Goal: Transaction & Acquisition: Purchase product/service

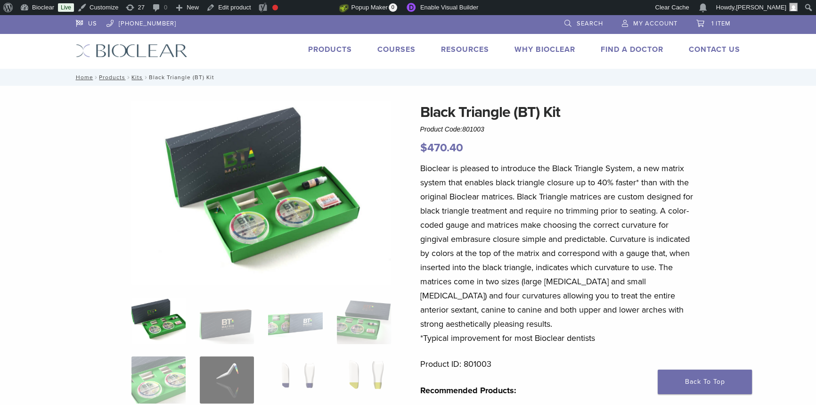
click at [323, 50] on link "Products" at bounding box center [330, 49] width 44 height 9
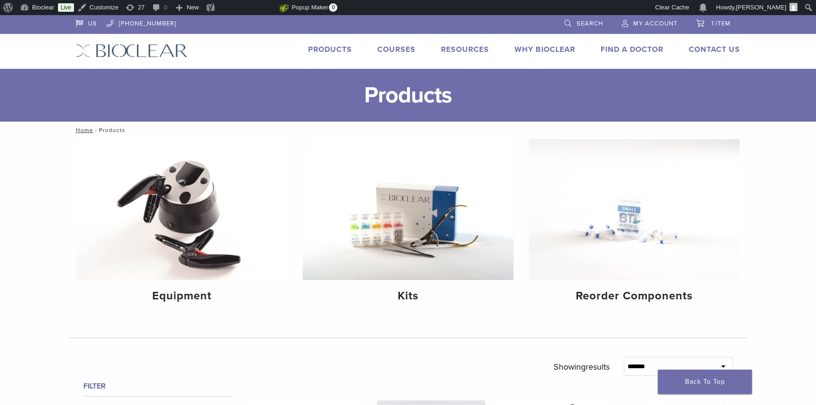
click at [327, 45] on link "Products" at bounding box center [330, 49] width 44 height 9
click at [597, 281] on div "Reorder Components" at bounding box center [634, 295] width 211 height 31
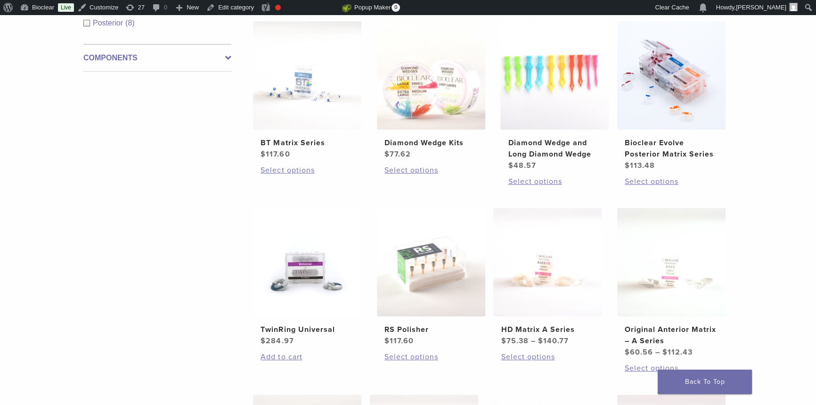
scroll to position [214, 0]
click at [551, 328] on h2 "HD Matrix A Series" at bounding box center [547, 328] width 93 height 11
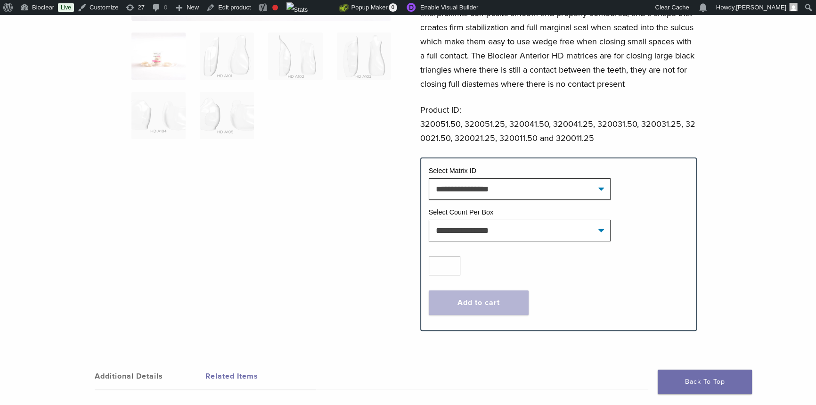
scroll to position [257, 0]
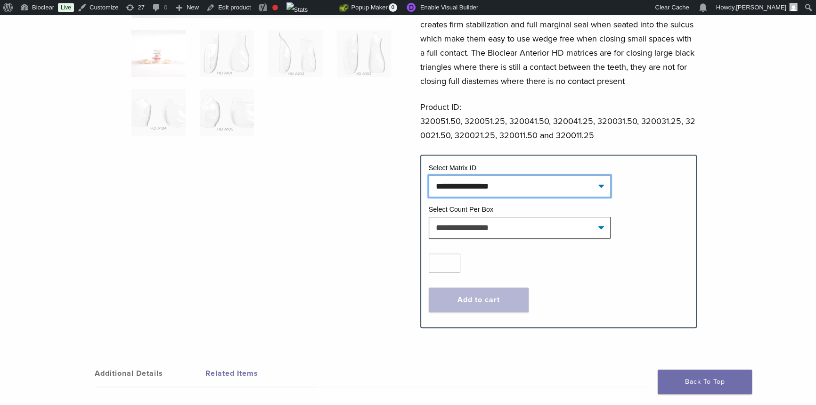
click at [516, 189] on select "**********" at bounding box center [520, 186] width 182 height 22
click at [662, 265] on div "Quantity Quantity *" at bounding box center [559, 262] width 260 height 19
click at [510, 215] on td "Select Count Per Box" at bounding box center [559, 210] width 260 height 12
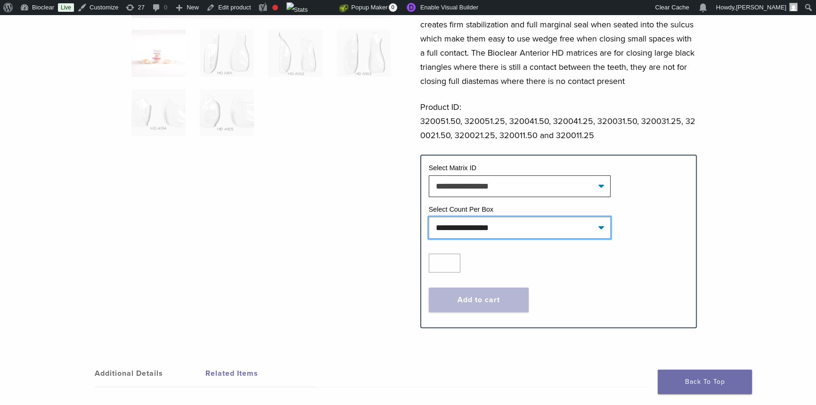
drag, startPoint x: 516, startPoint y: 226, endPoint x: 548, endPoint y: 236, distance: 34.1
click at [516, 226] on select "**********" at bounding box center [520, 228] width 182 height 22
click at [638, 253] on div "Quantity Quantity * Add to cart Contact For Pricing" at bounding box center [559, 283] width 274 height 74
